Goal: Information Seeking & Learning: Learn about a topic

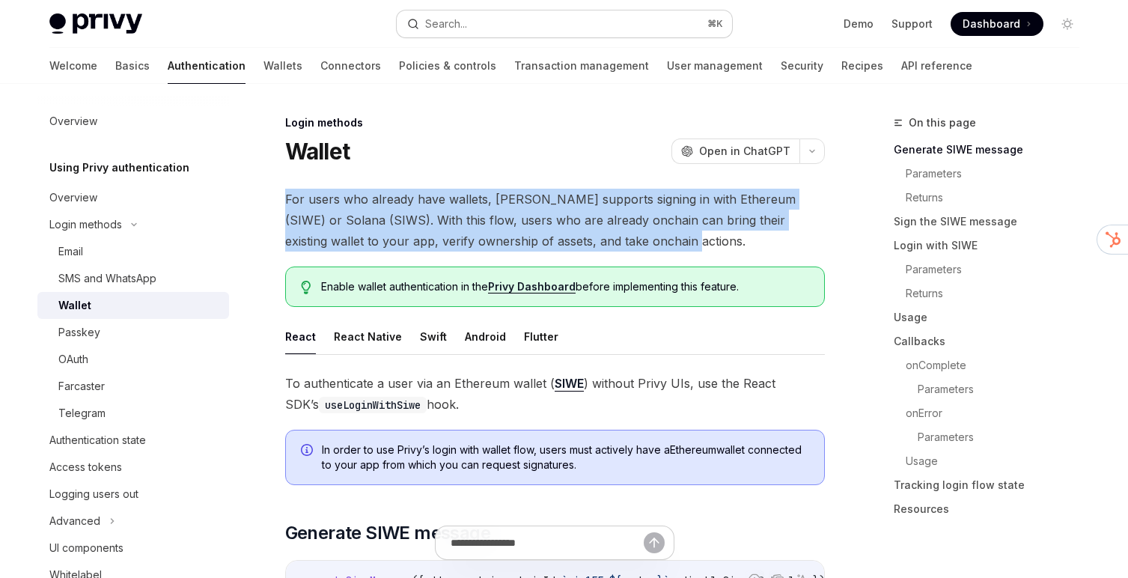
click at [619, 19] on button "Search... ⌘ K" at bounding box center [564, 23] width 335 height 27
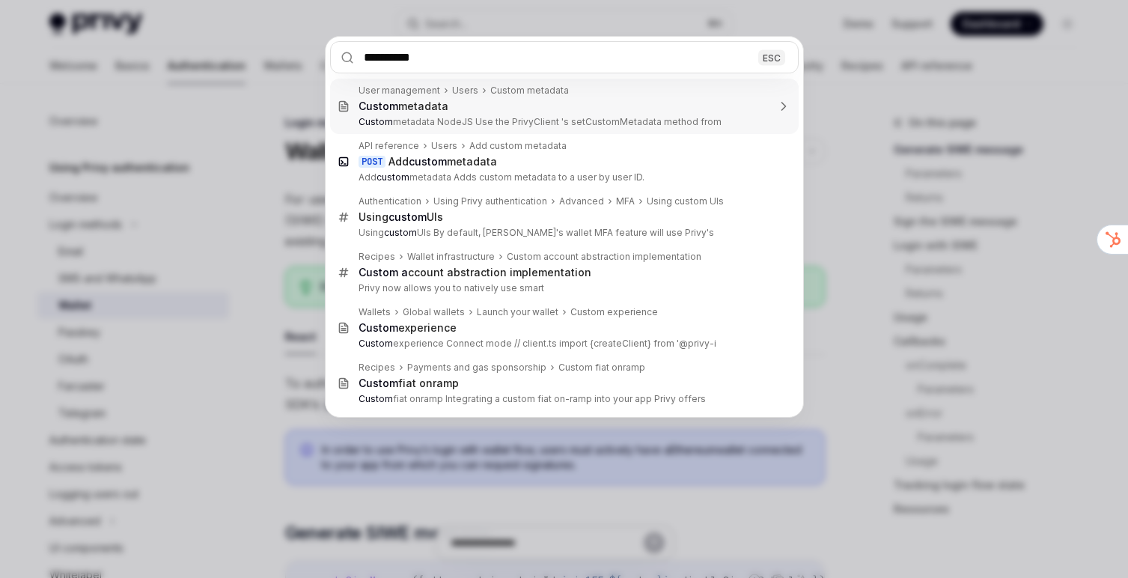
type input "**********"
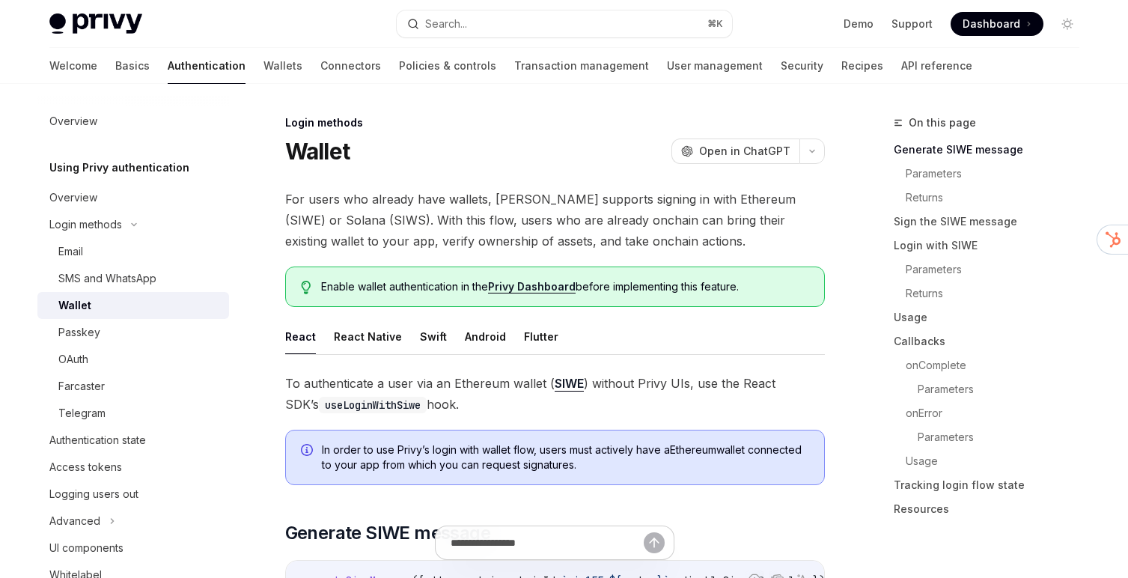
type textarea "*"
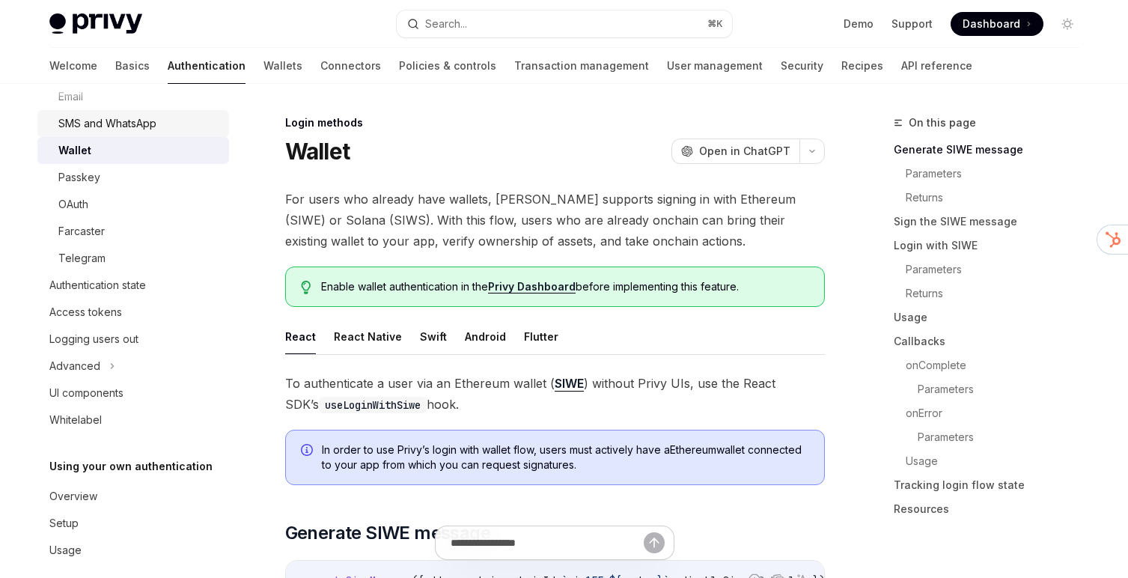
scroll to position [171, 0]
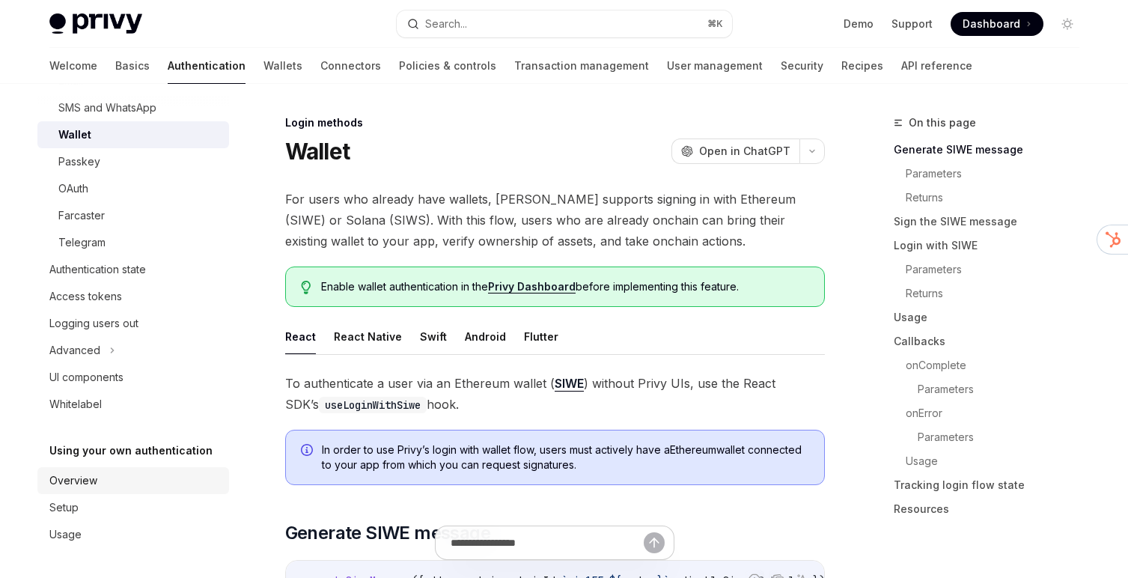
click at [119, 484] on div "Overview" at bounding box center [134, 481] width 171 height 18
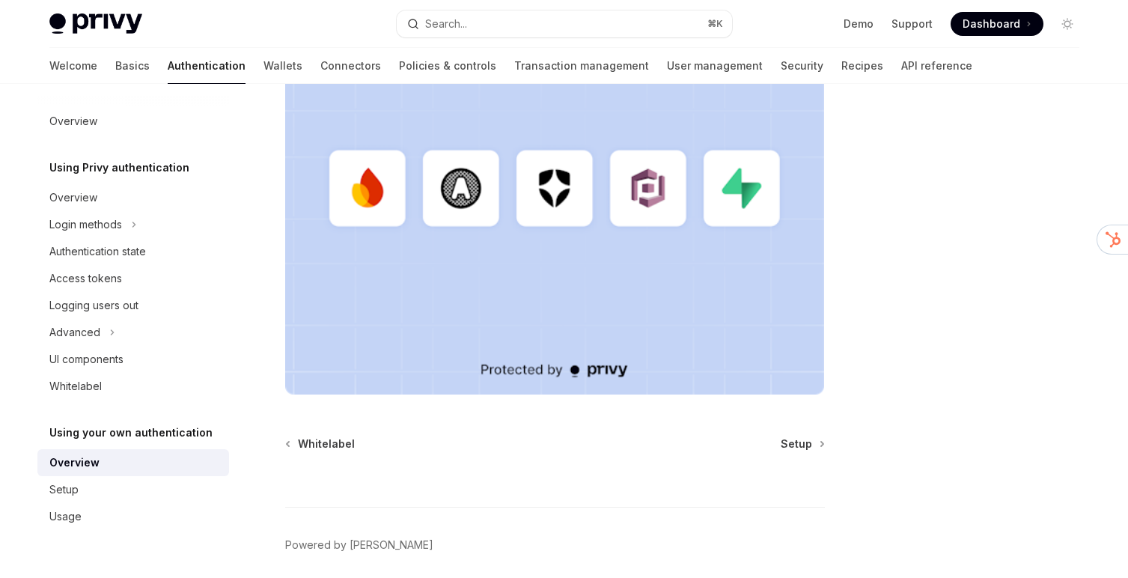
scroll to position [508, 0]
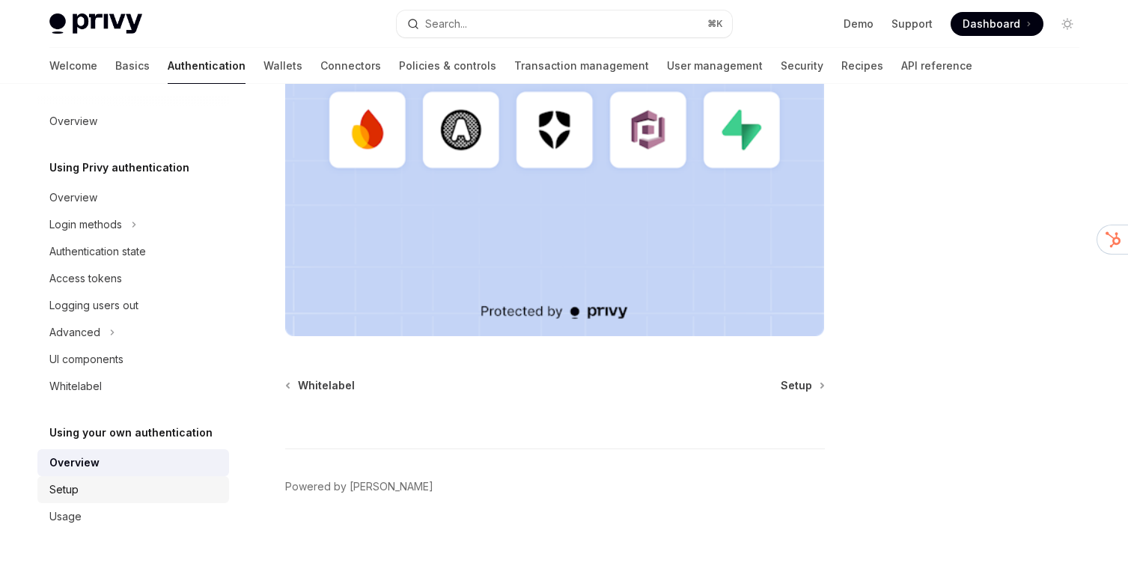
click at [168, 484] on div "Setup" at bounding box center [134, 490] width 171 height 18
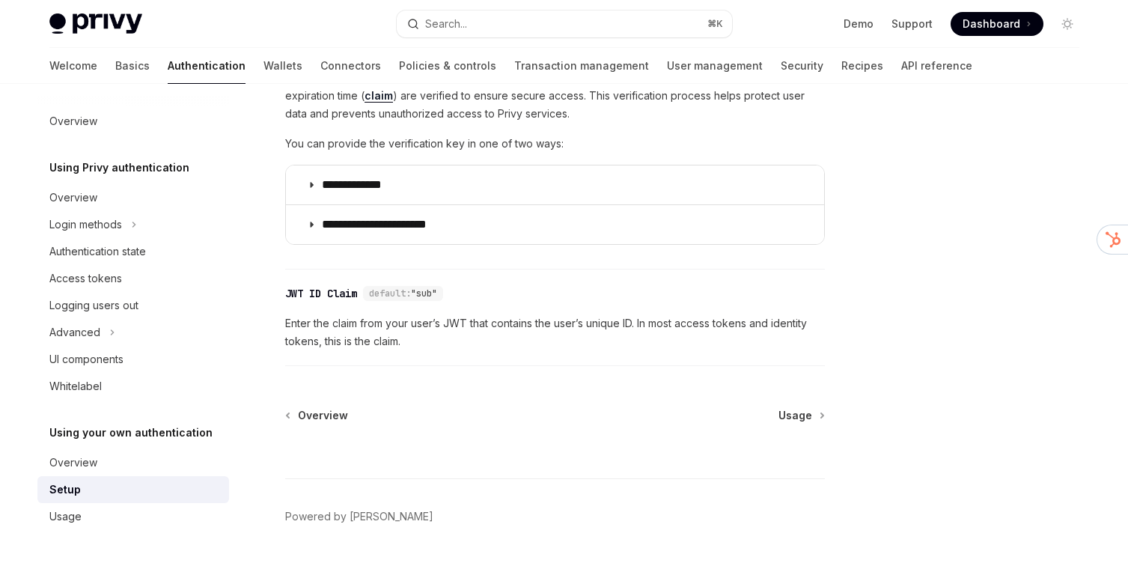
scroll to position [842, 0]
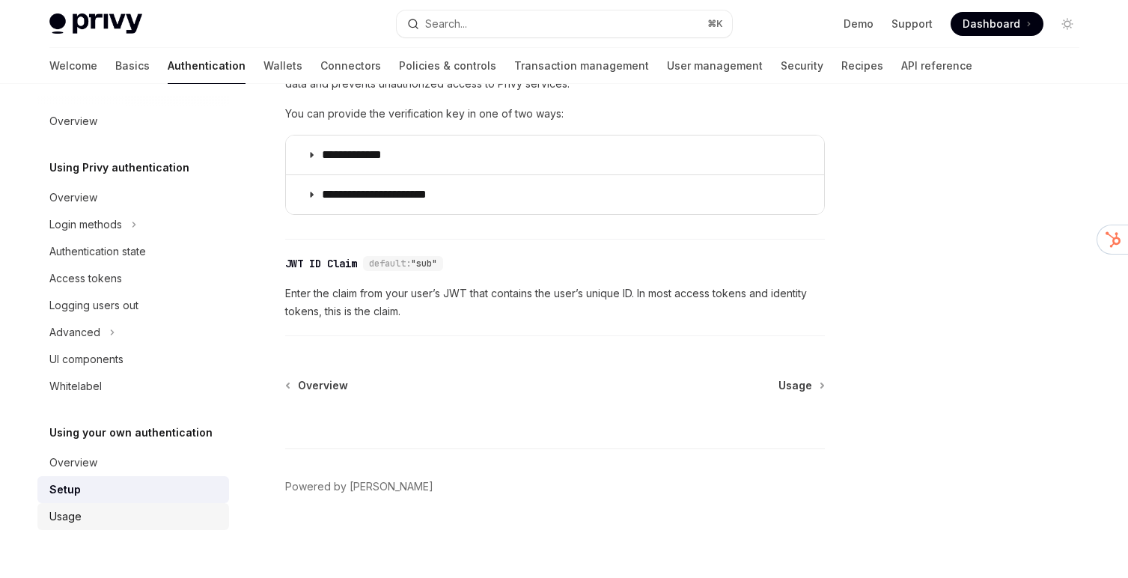
click at [177, 519] on div "Usage" at bounding box center [134, 517] width 171 height 18
type textarea "*"
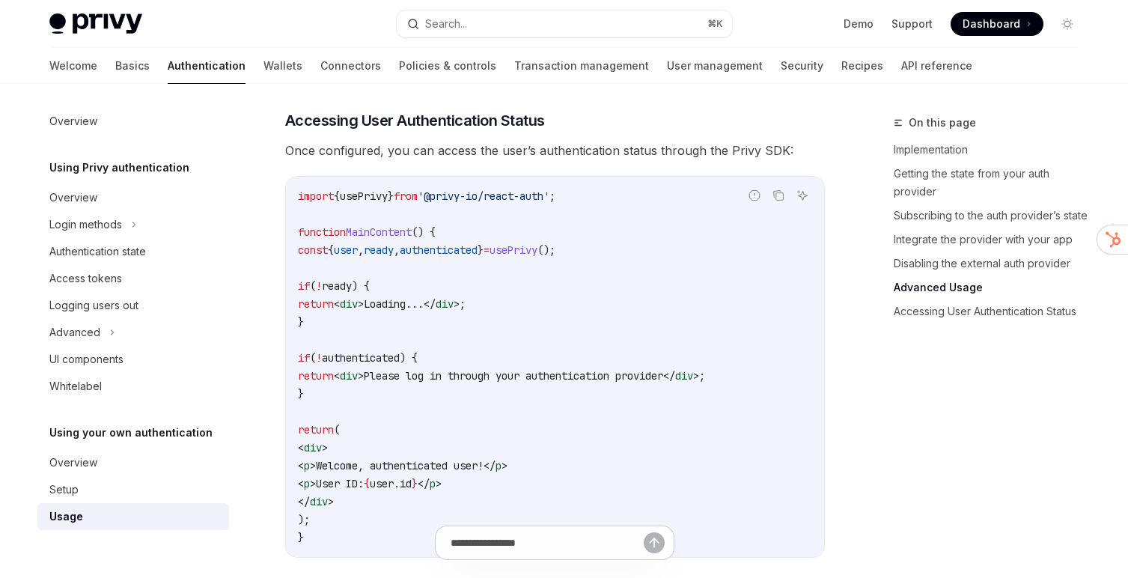
scroll to position [3260, 0]
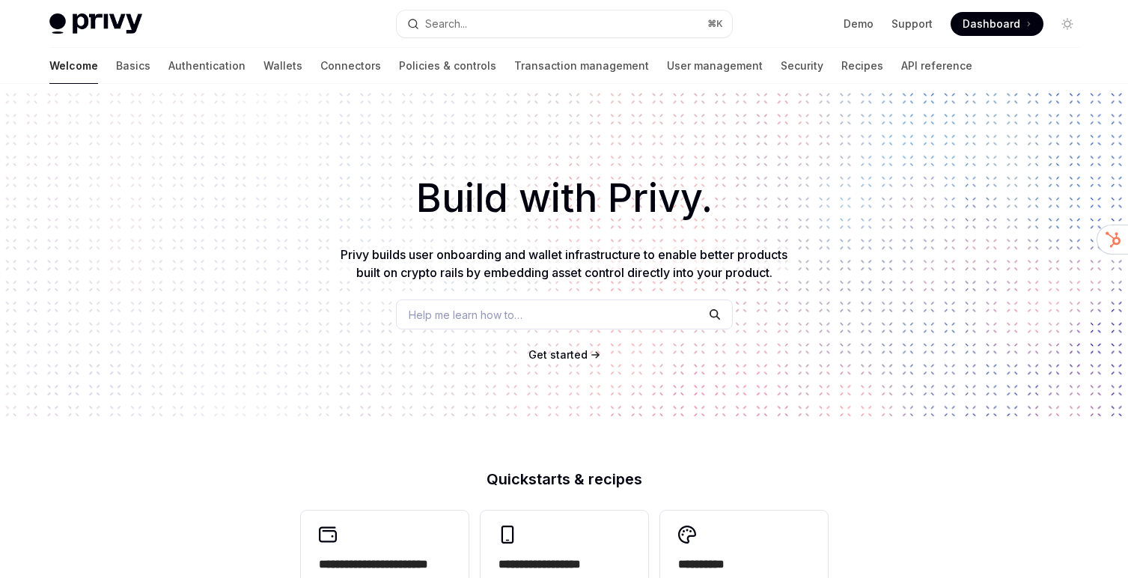
click at [982, 21] on span "Dashboard" at bounding box center [992, 23] width 58 height 15
click at [575, 22] on button "Search... ⌘ K" at bounding box center [564, 23] width 335 height 27
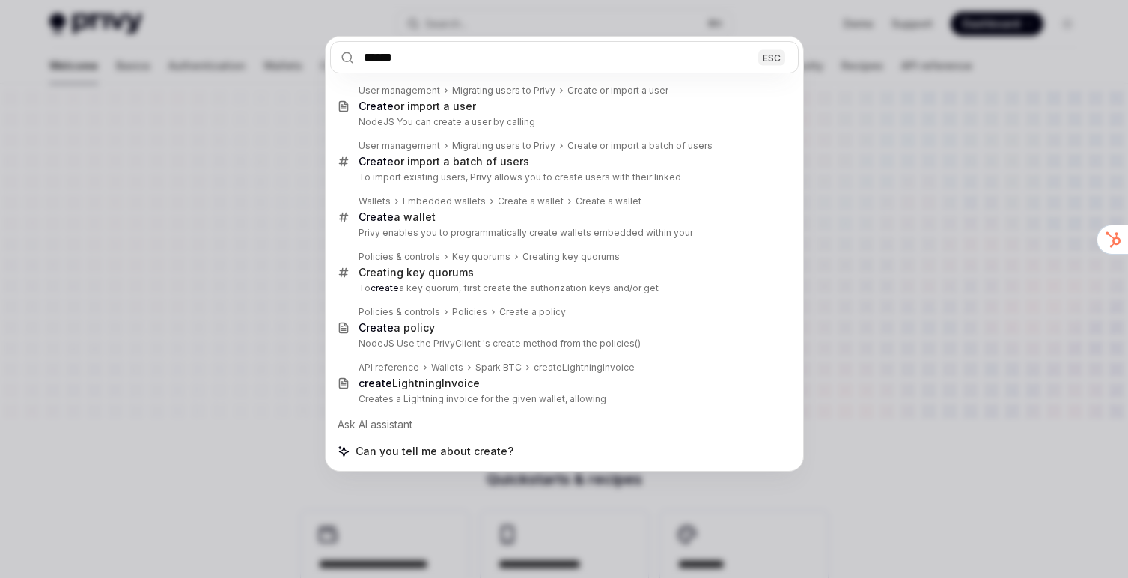
type input "******"
click at [91, 82] on div "****** ESC User management Migrating users to Privy Create or import a user Cre…" at bounding box center [564, 289] width 1128 height 578
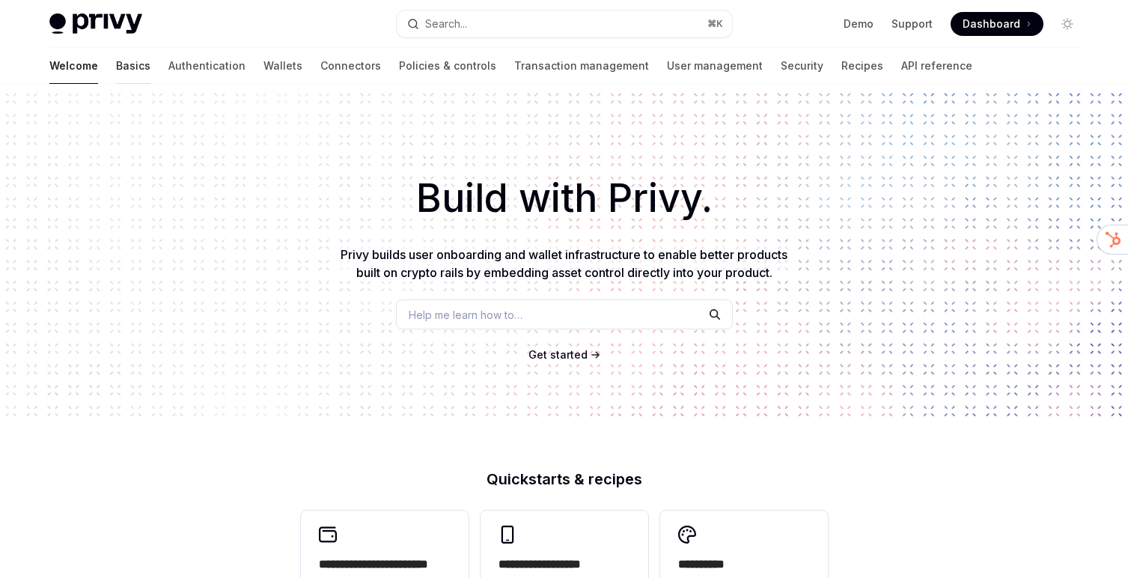
click at [116, 71] on link "Basics" at bounding box center [133, 66] width 34 height 36
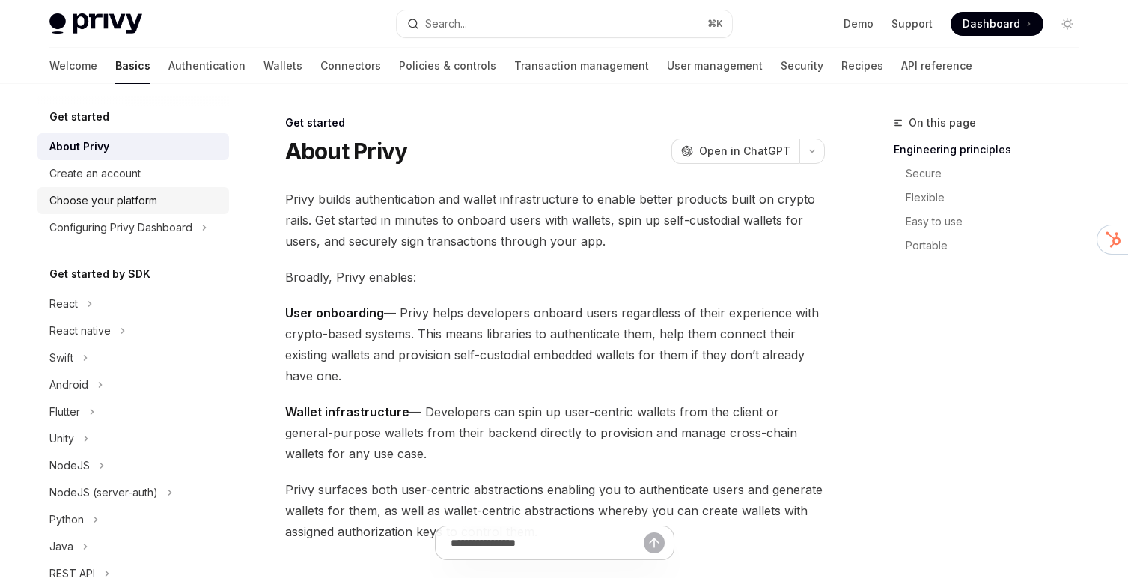
click at [129, 189] on link "Choose your platform" at bounding box center [133, 200] width 192 height 27
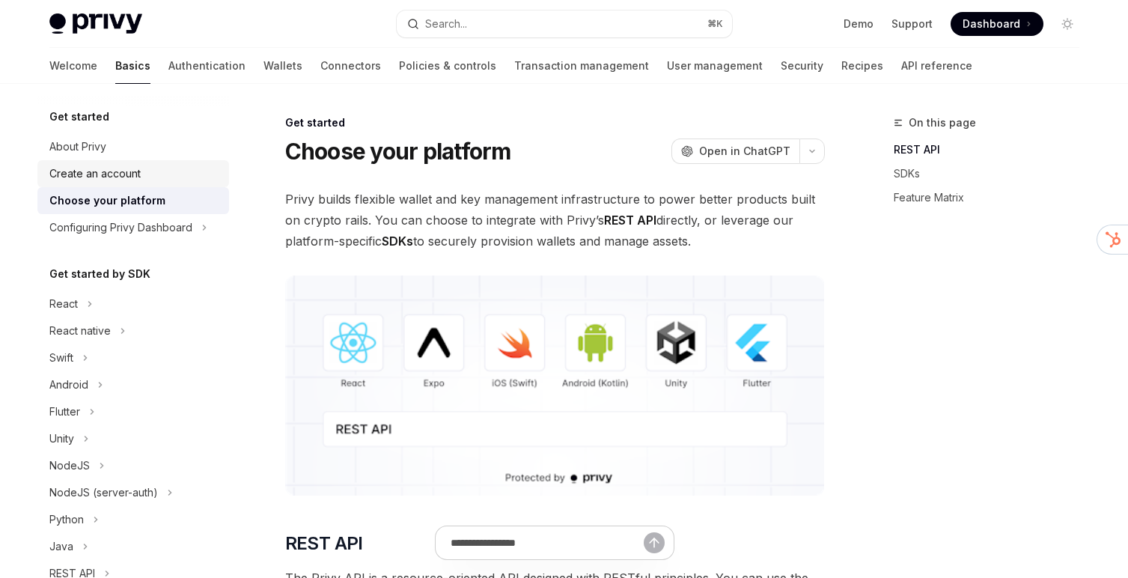
click at [129, 177] on div "Create an account" at bounding box center [94, 174] width 91 height 18
type textarea "*"
